Goal: Find specific page/section: Find specific page/section

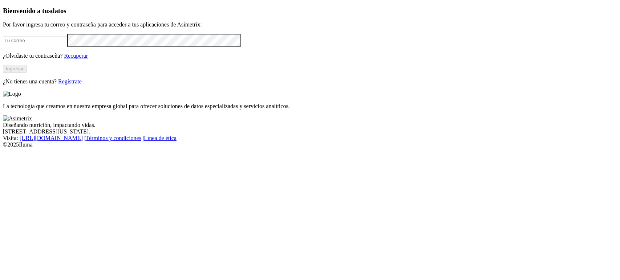
type input "sebastian.ramirez@vantu.com.co"
click at [27, 73] on button "Ingresar" at bounding box center [15, 69] width 24 height 8
